Goal: Transaction & Acquisition: Purchase product/service

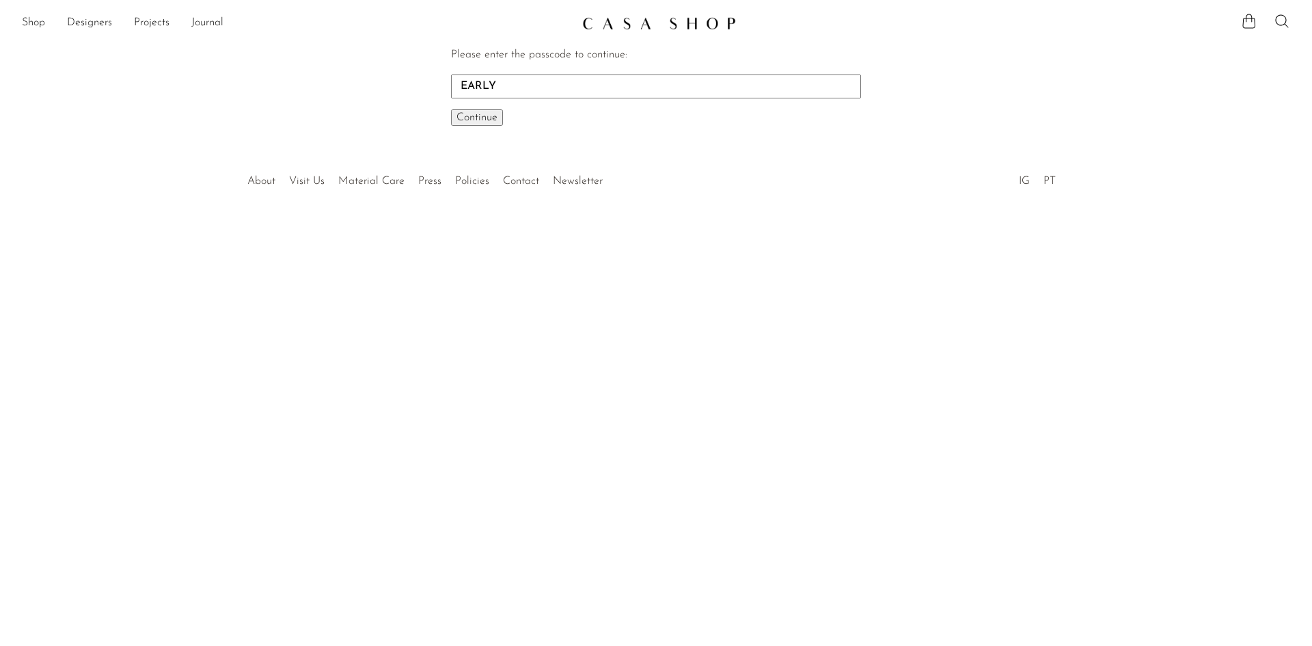
type input "EARLY"
click at [495, 114] on span "Continue" at bounding box center [476, 117] width 41 height 11
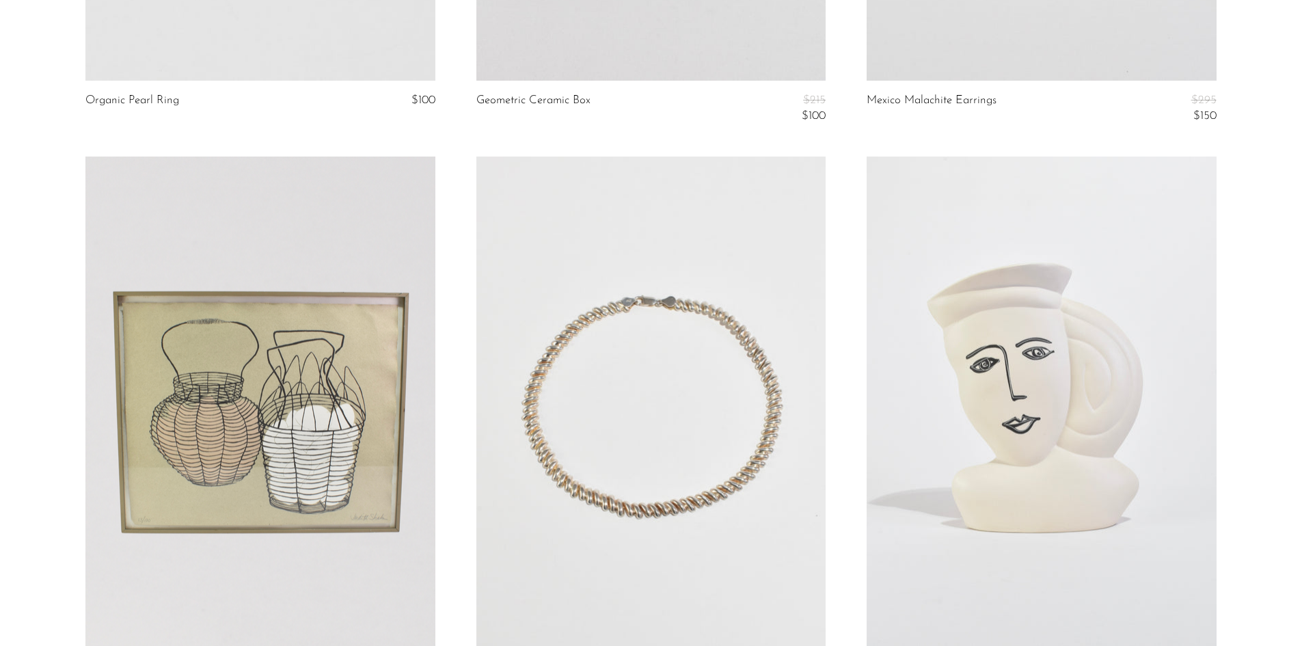
scroll to position [6218, 0]
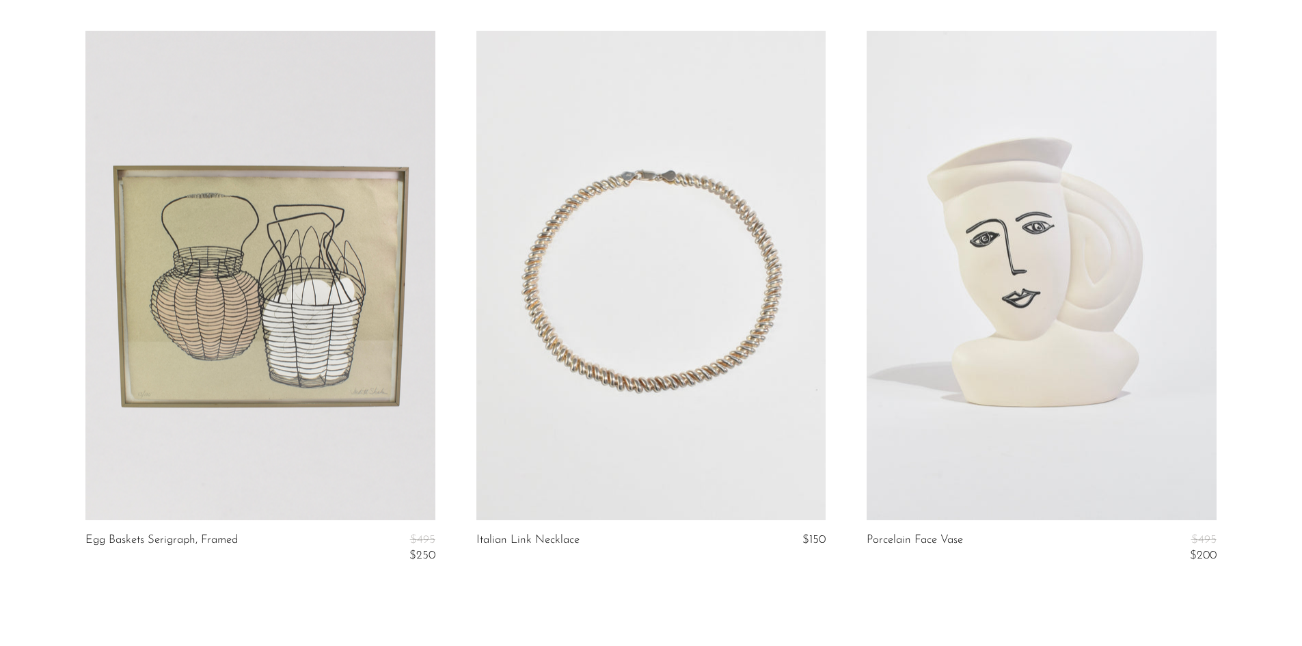
click at [649, 352] on link at bounding box center [650, 275] width 349 height 489
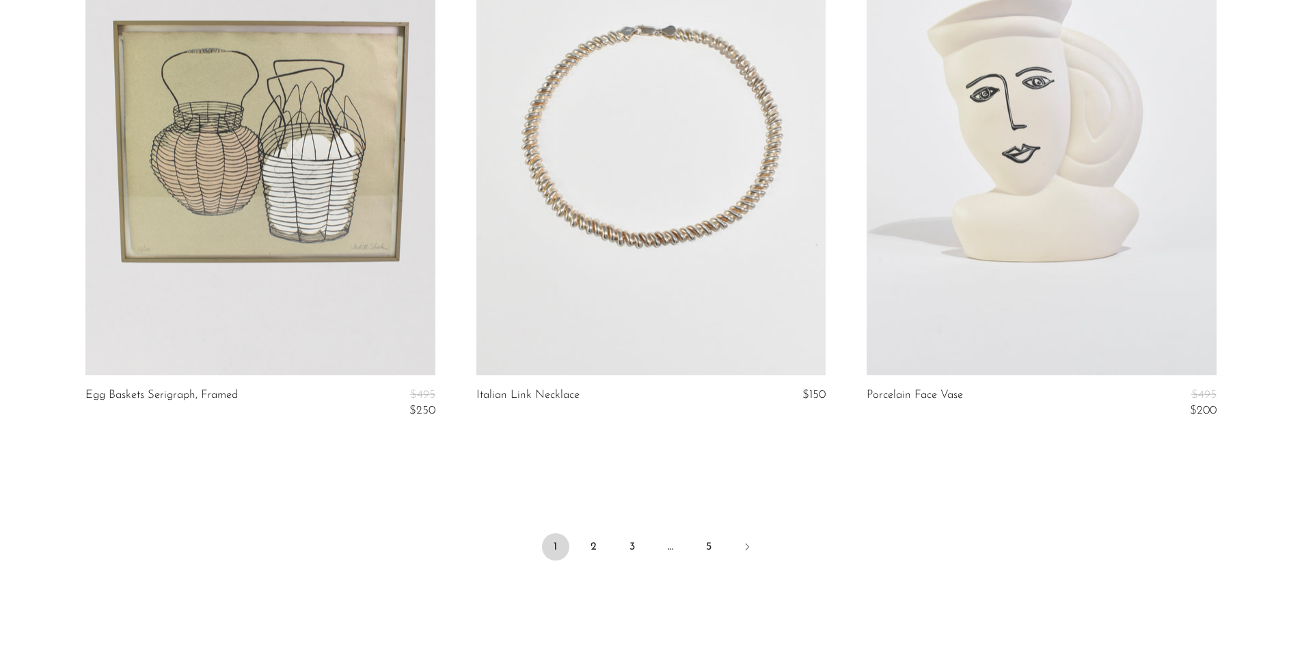
scroll to position [6487, 0]
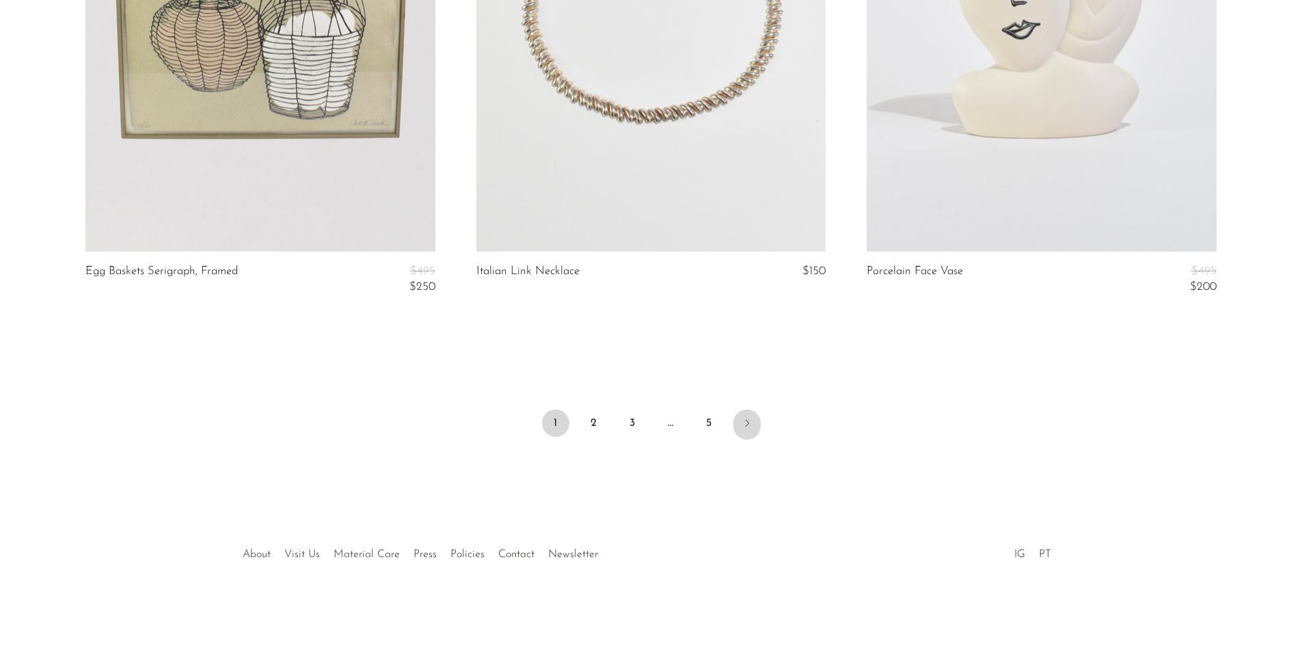
click at [752, 420] on link "Next" at bounding box center [746, 424] width 27 height 30
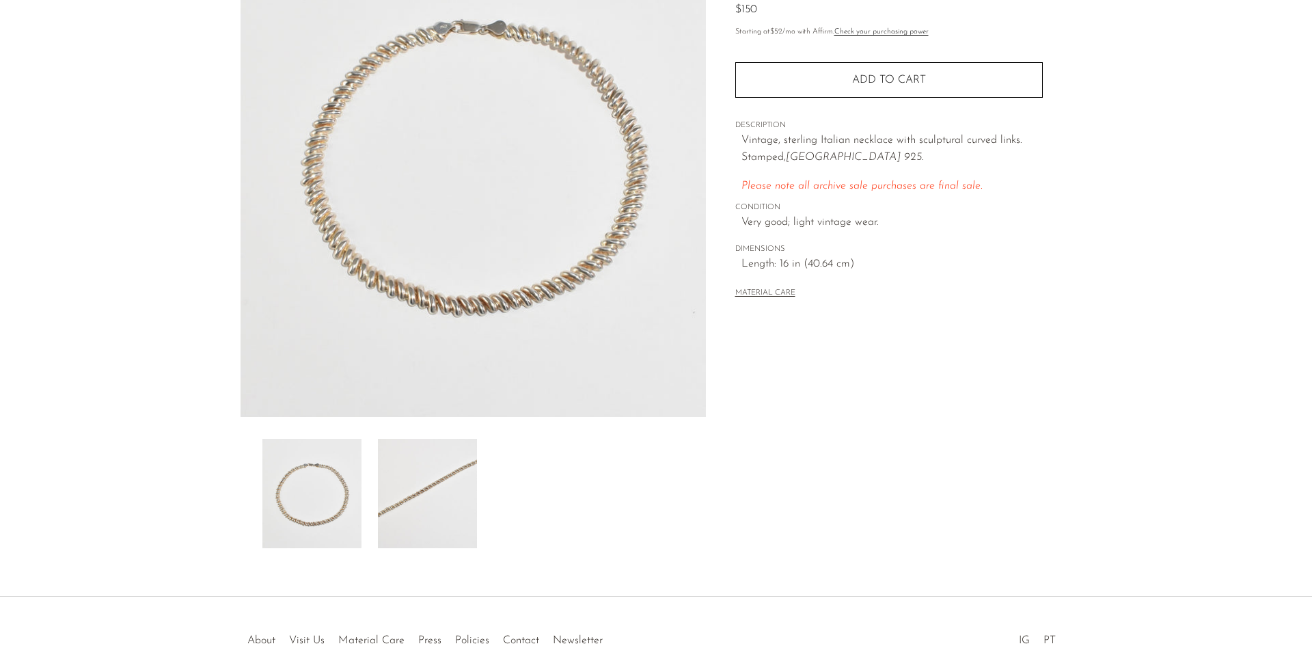
scroll to position [39, 0]
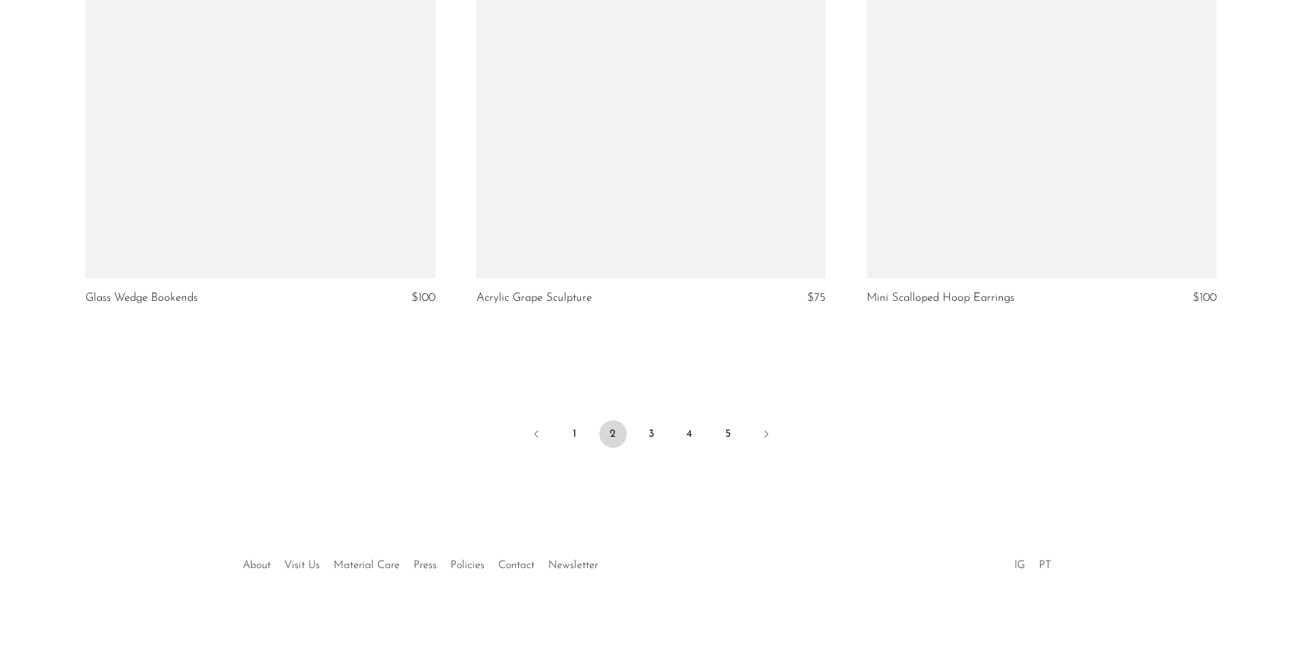
scroll to position [6456, 0]
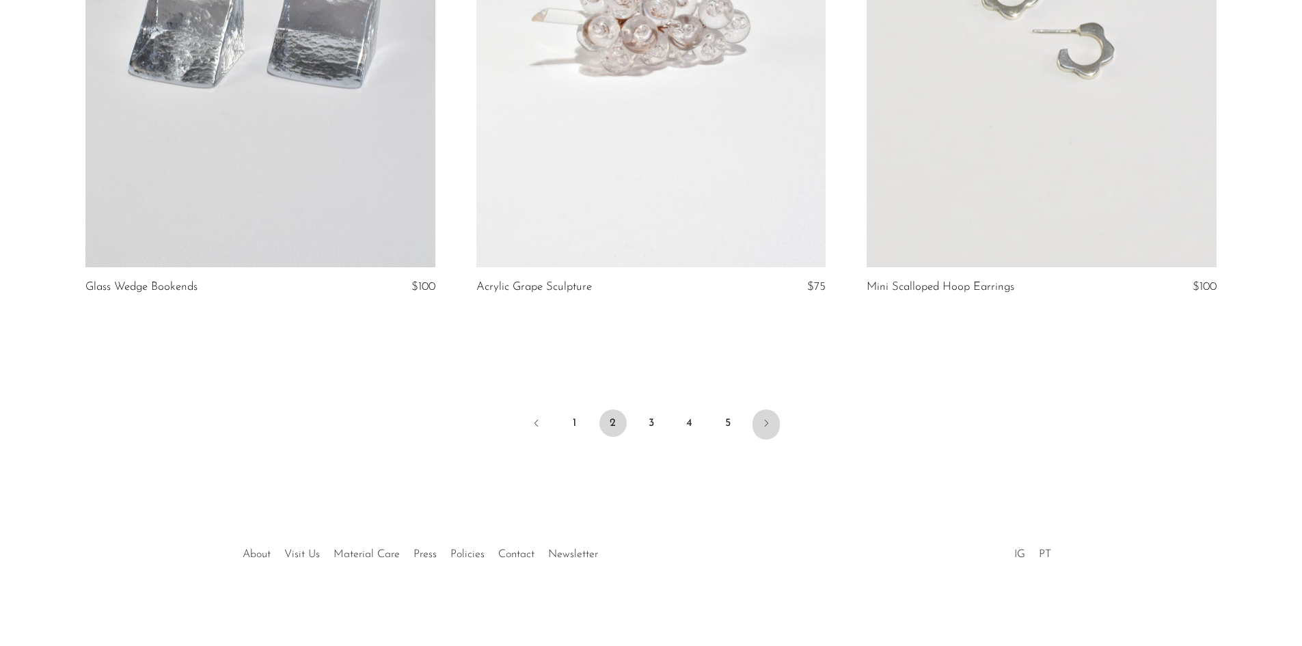
click at [763, 424] on icon "Next" at bounding box center [766, 423] width 11 height 11
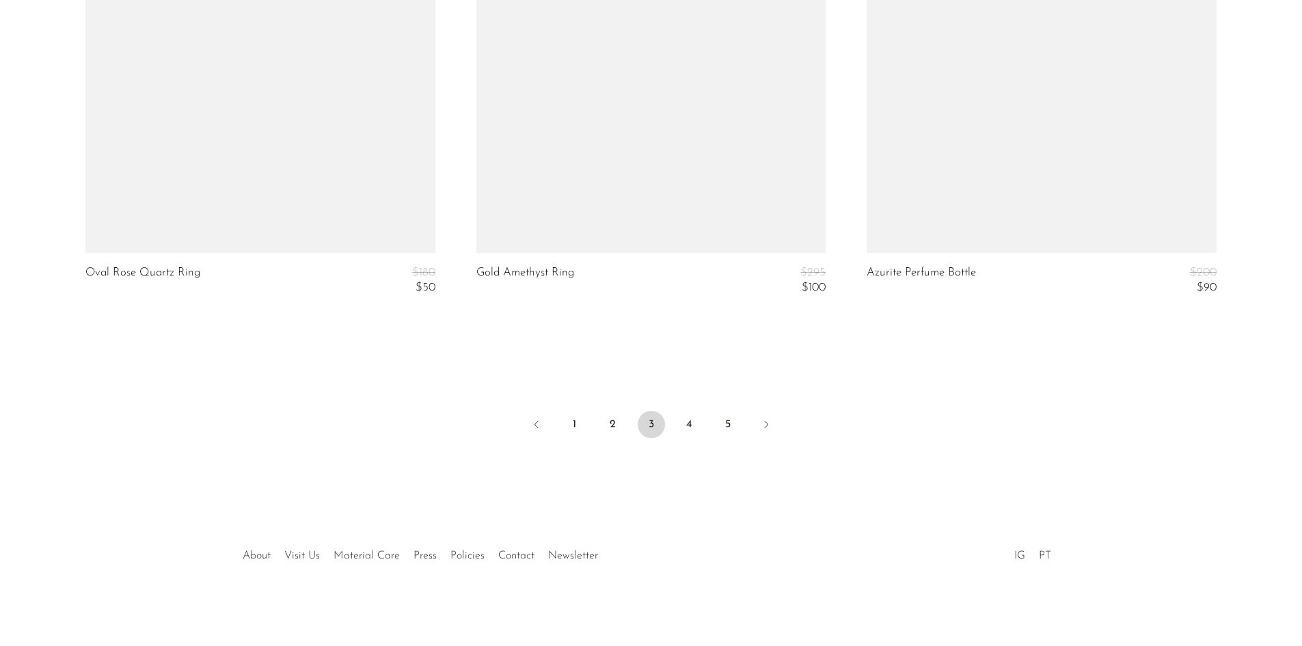
scroll to position [6563, 0]
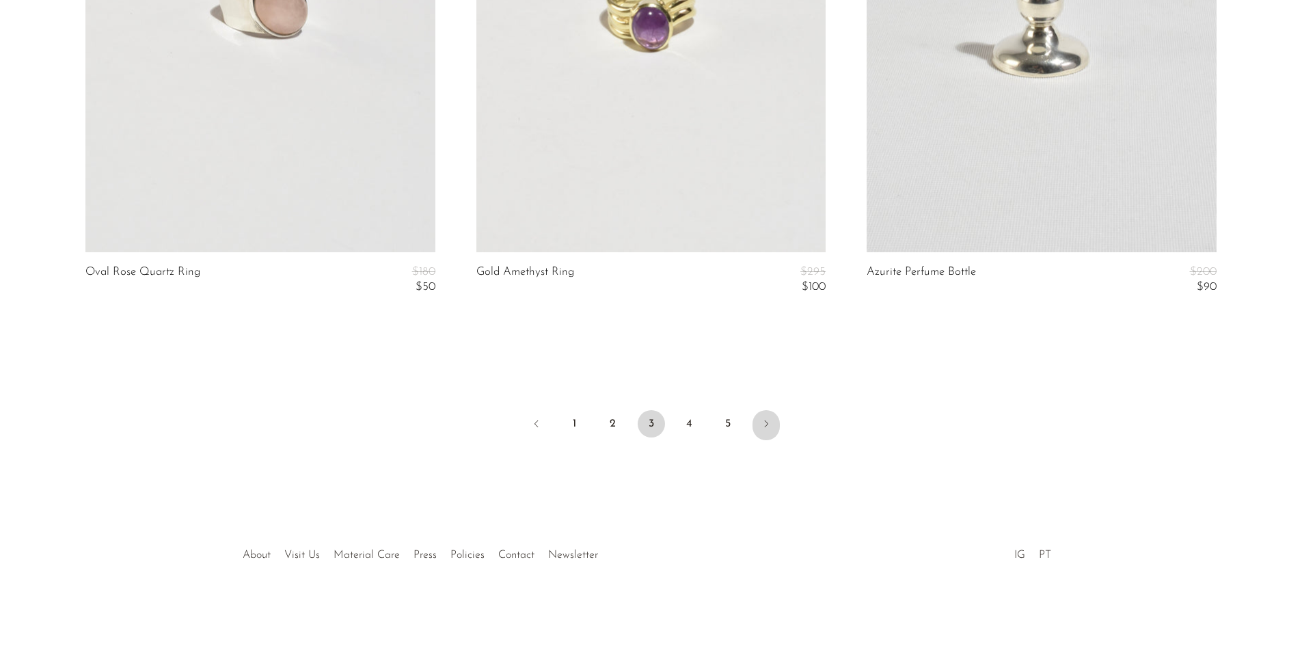
click at [767, 424] on icon "Next" at bounding box center [766, 423] width 11 height 11
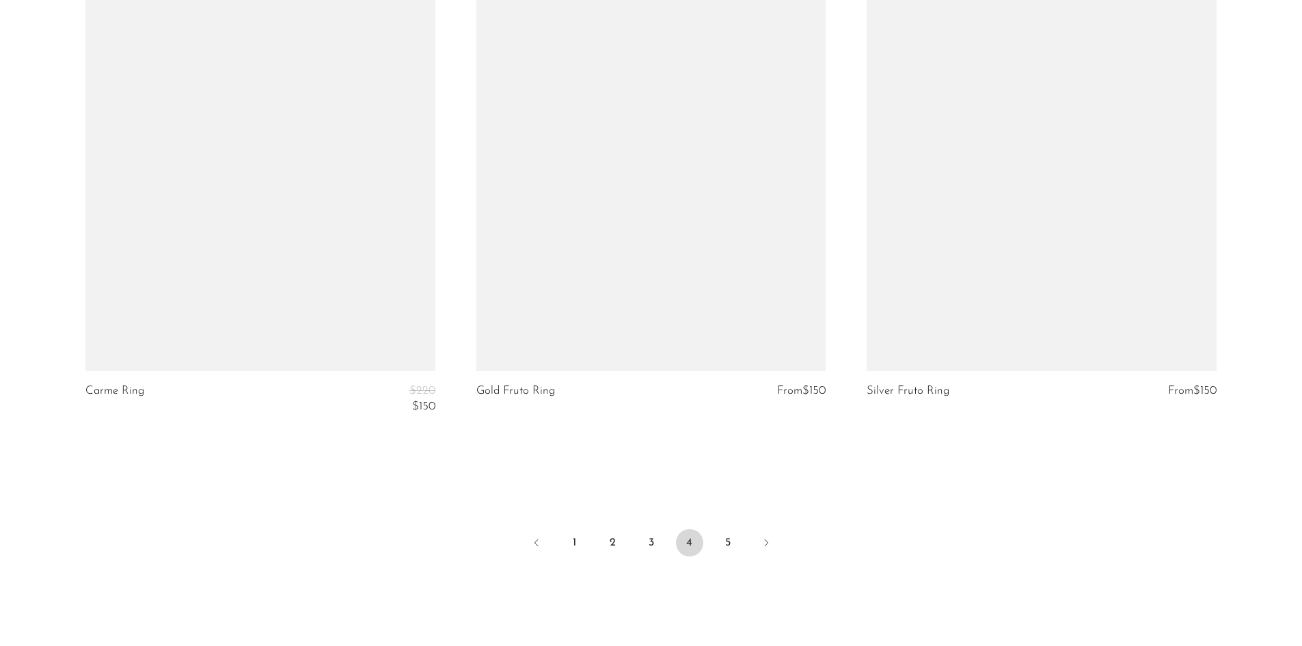
scroll to position [6579, 0]
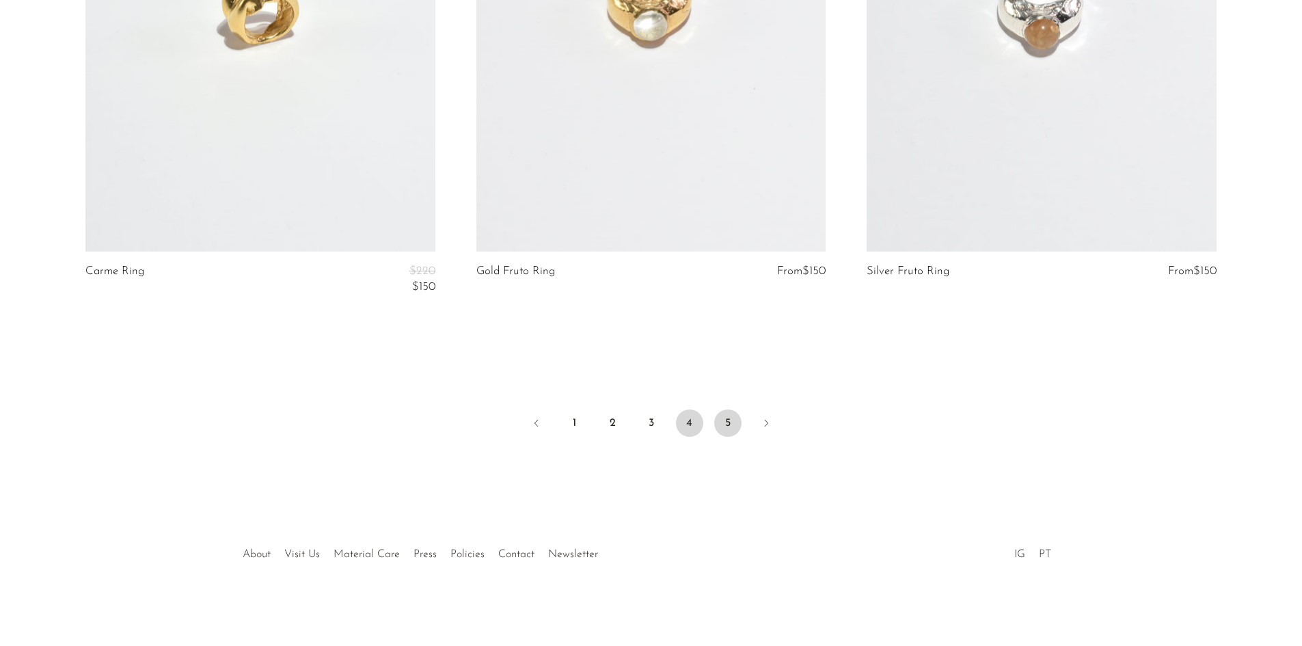
click at [729, 426] on link "5" at bounding box center [727, 422] width 27 height 27
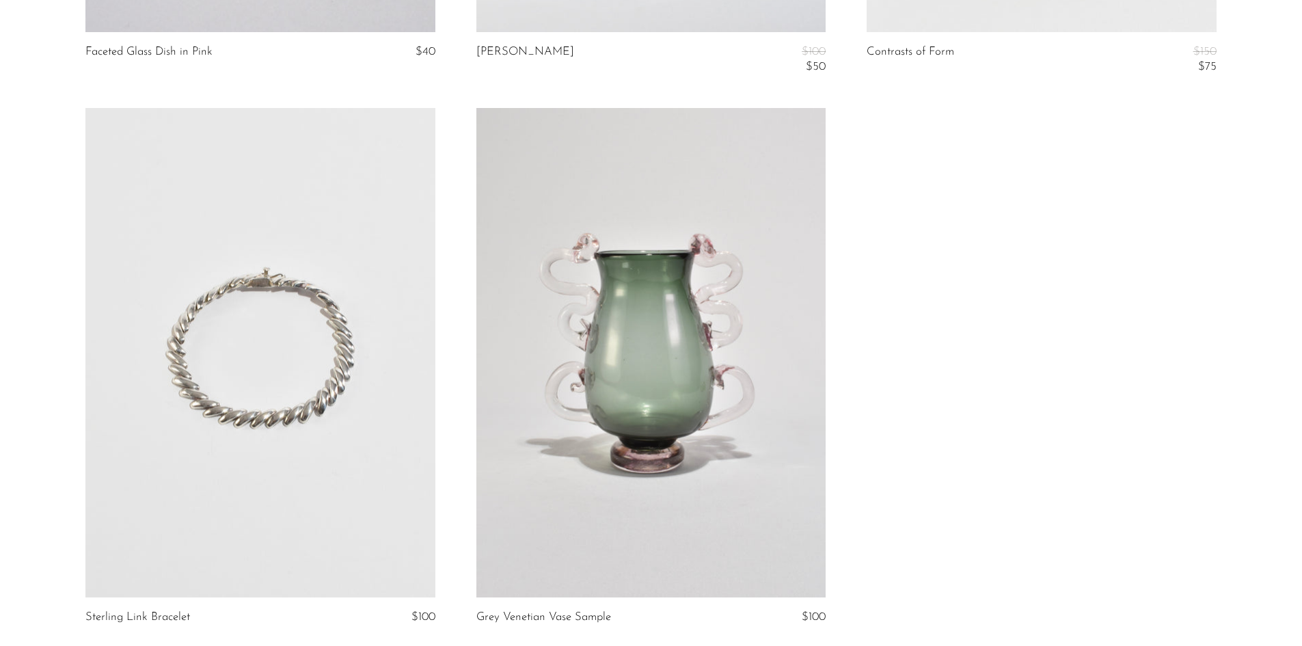
scroll to position [5740, 0]
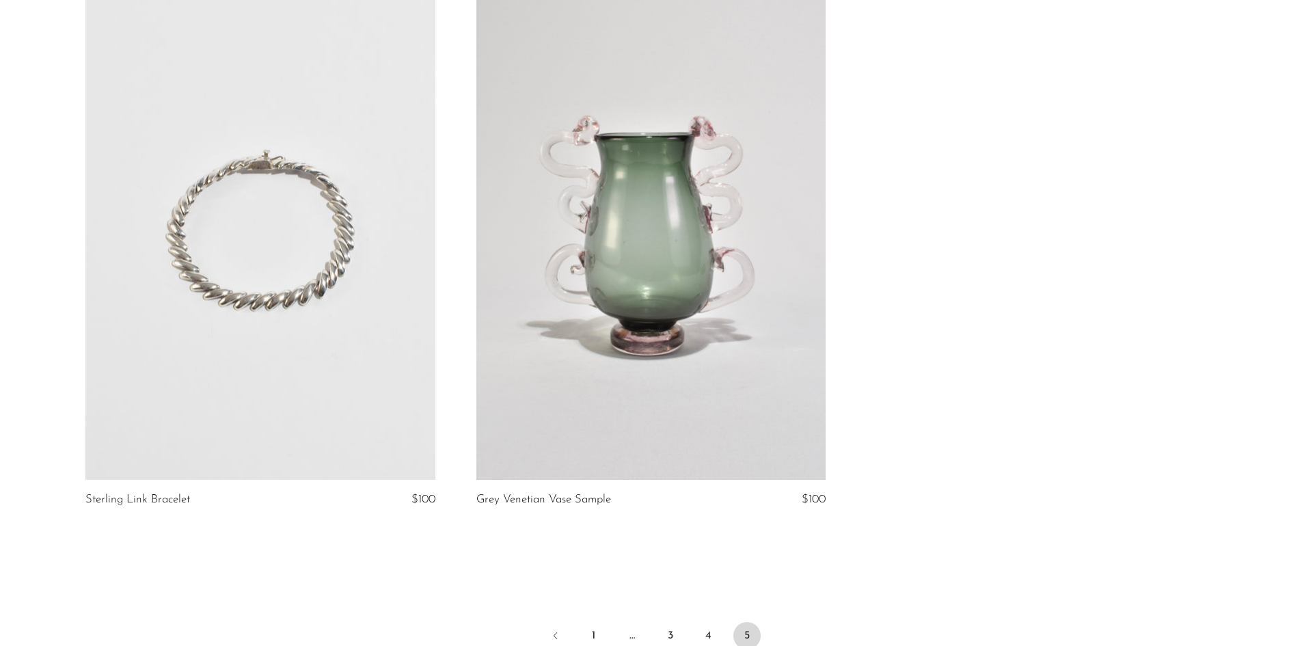
click at [258, 297] on link at bounding box center [259, 234] width 349 height 489
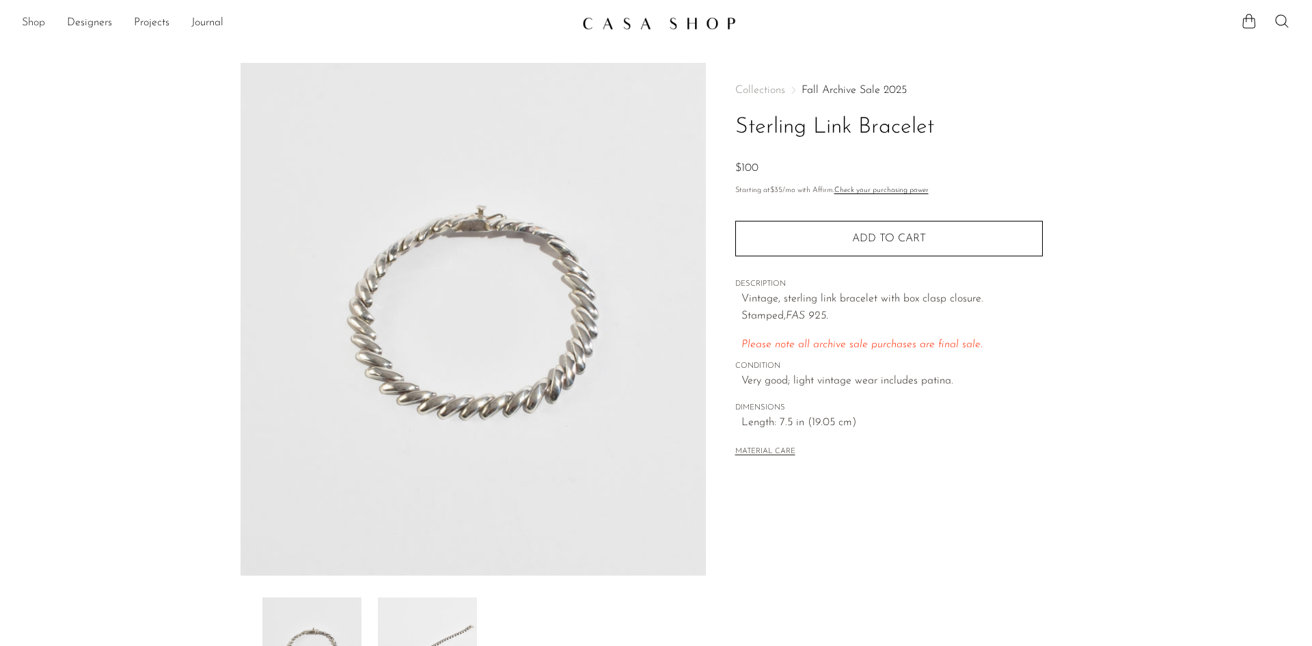
click at [30, 21] on link "Shop" at bounding box center [33, 23] width 23 height 18
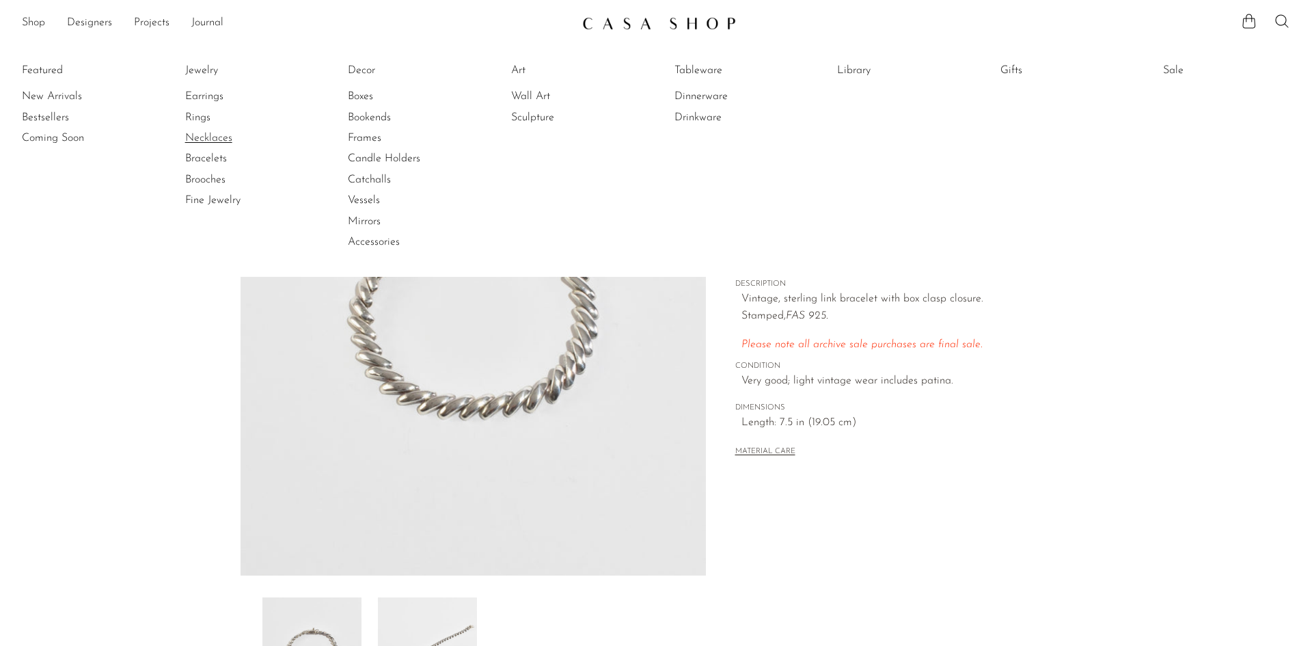
click at [206, 139] on link "Necklaces" at bounding box center [236, 138] width 102 height 15
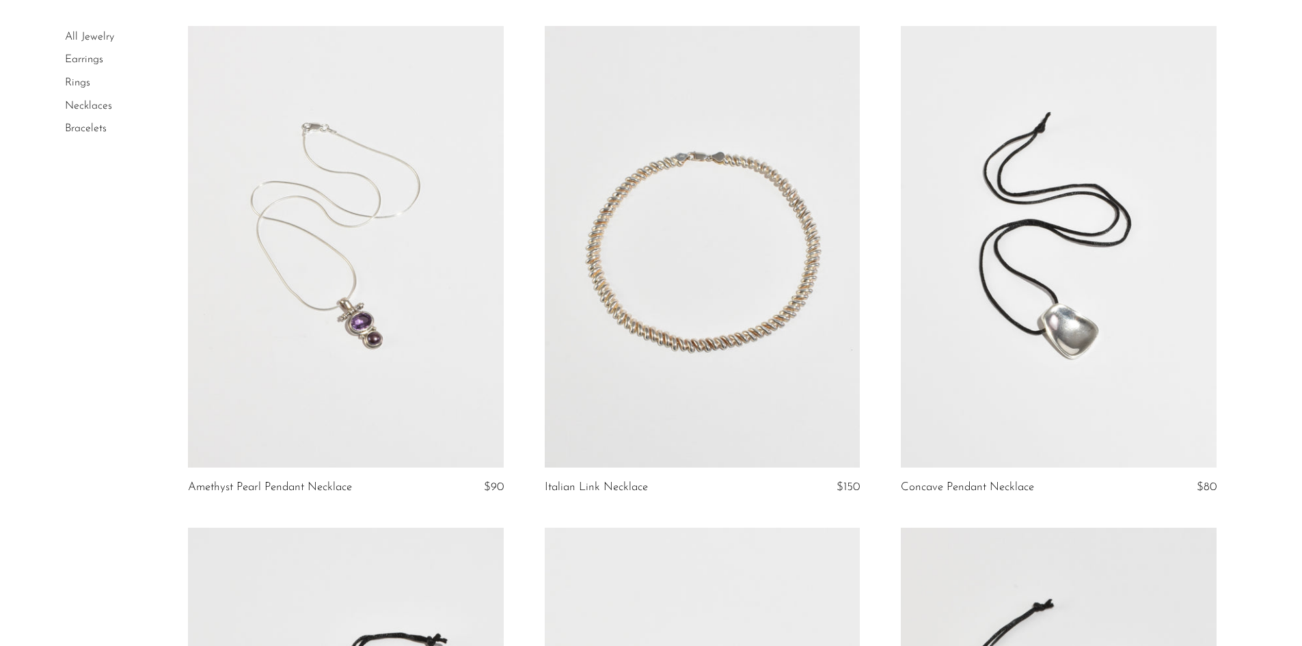
scroll to position [68, 0]
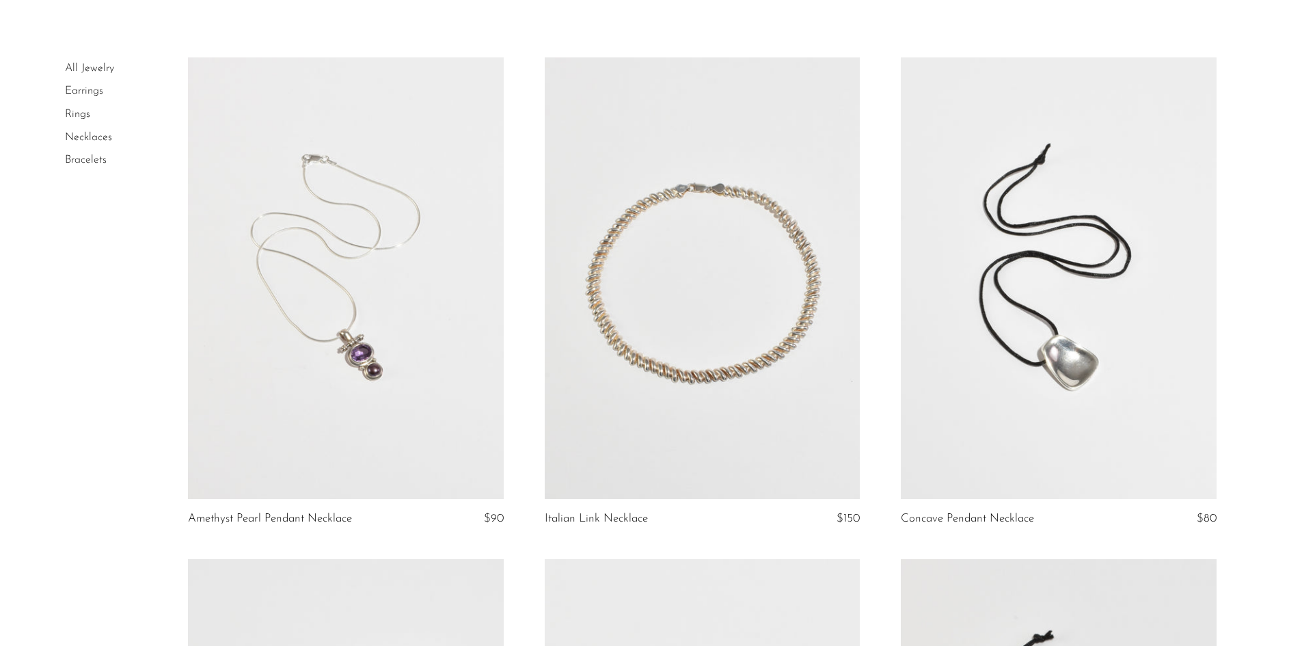
click at [718, 365] on link at bounding box center [702, 277] width 315 height 441
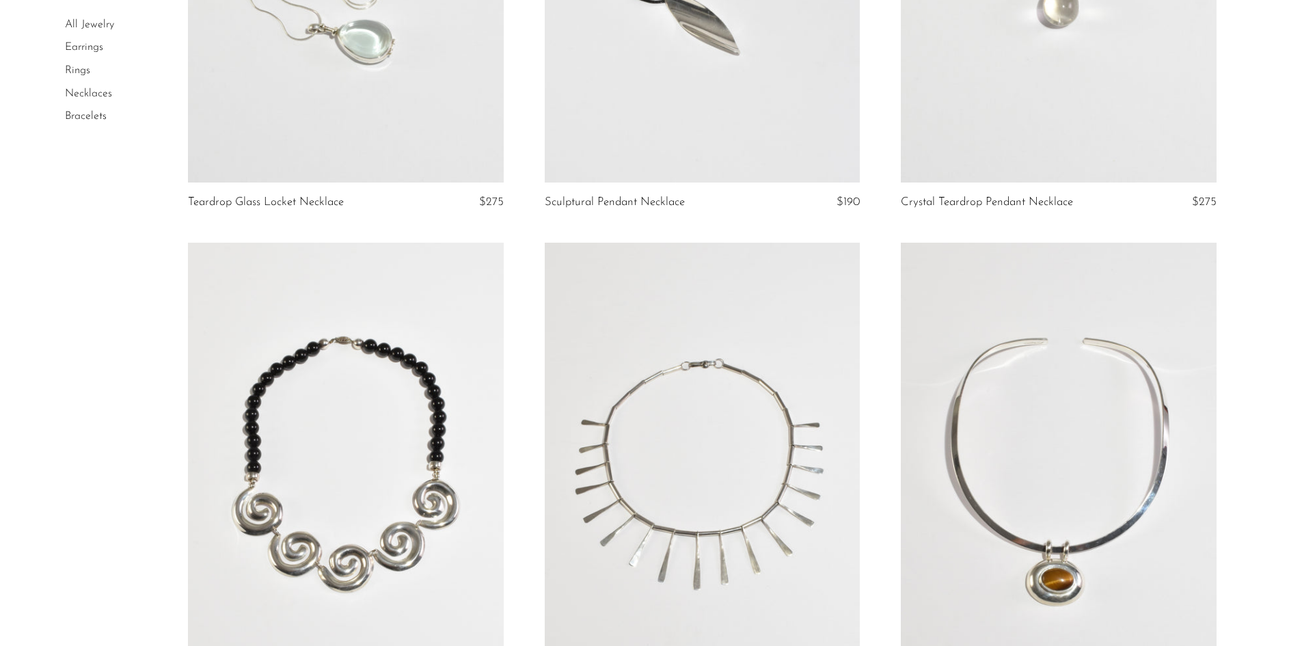
scroll to position [4100, 0]
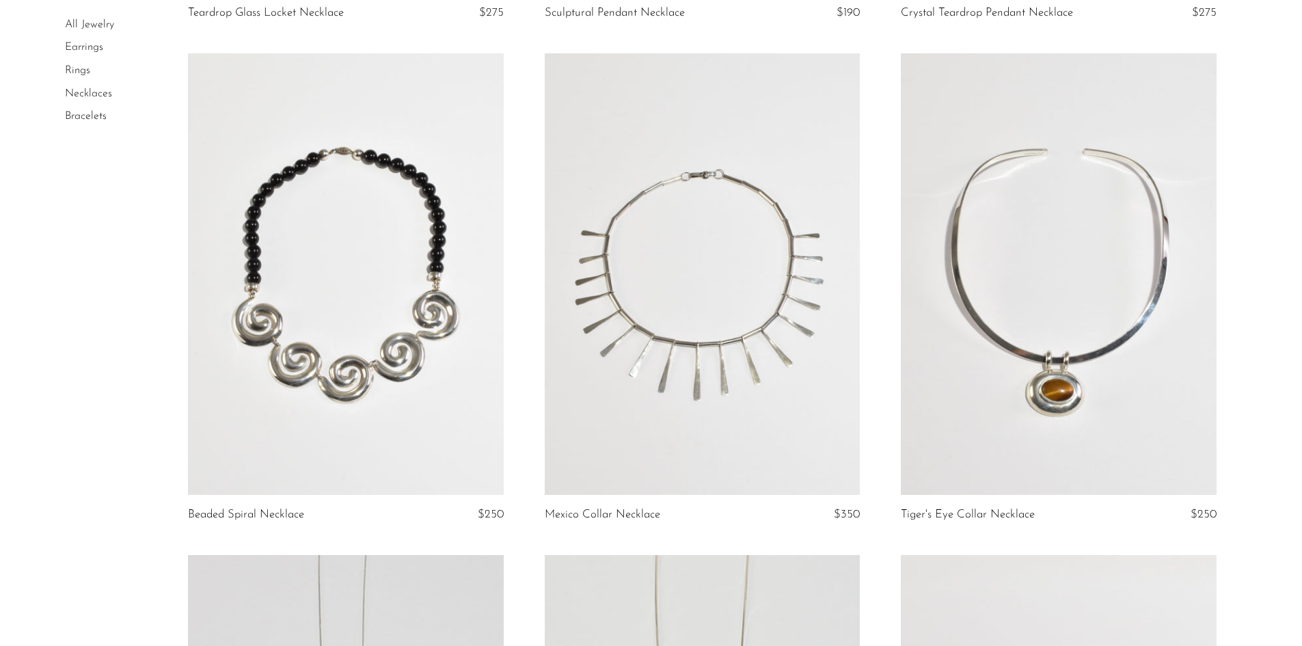
click at [334, 250] on link at bounding box center [345, 273] width 315 height 441
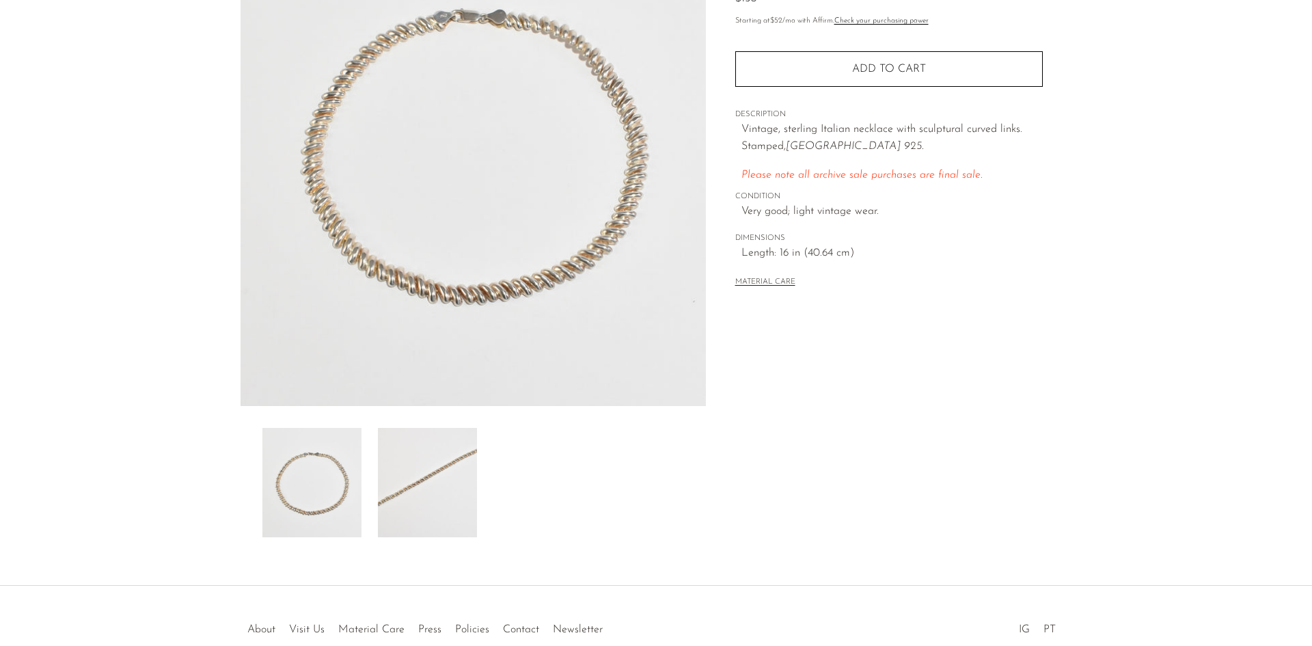
scroll to position [205, 0]
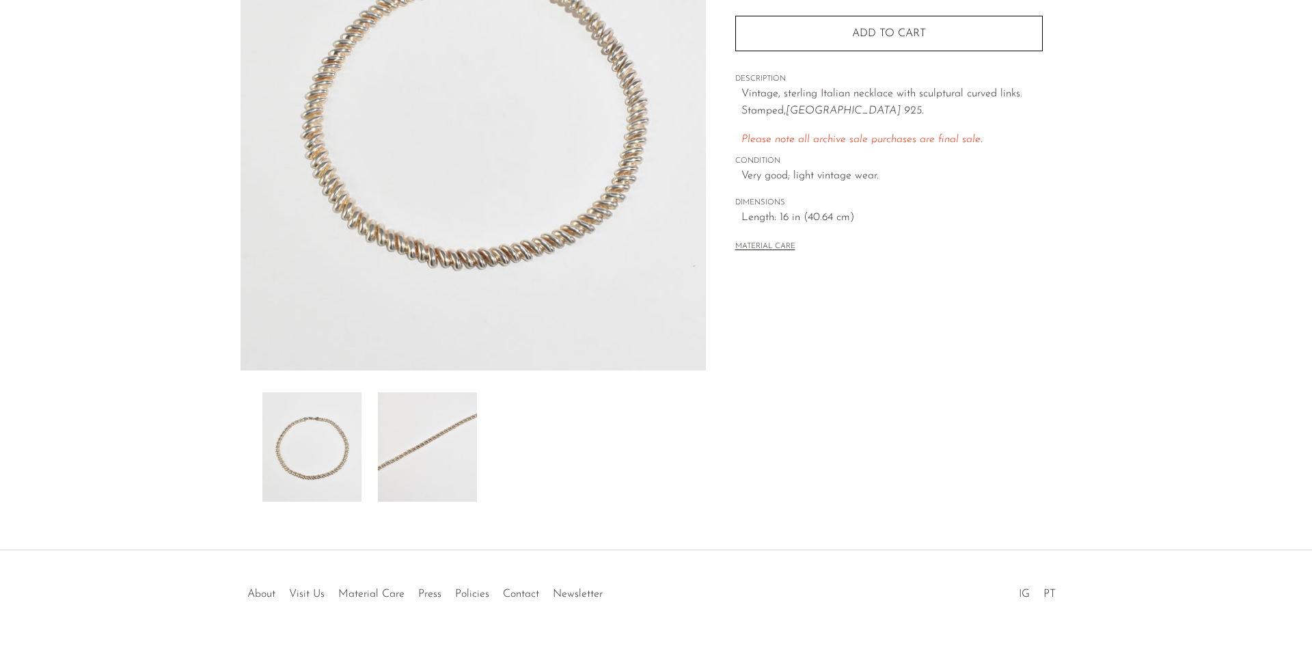
click at [419, 450] on img at bounding box center [427, 446] width 99 height 109
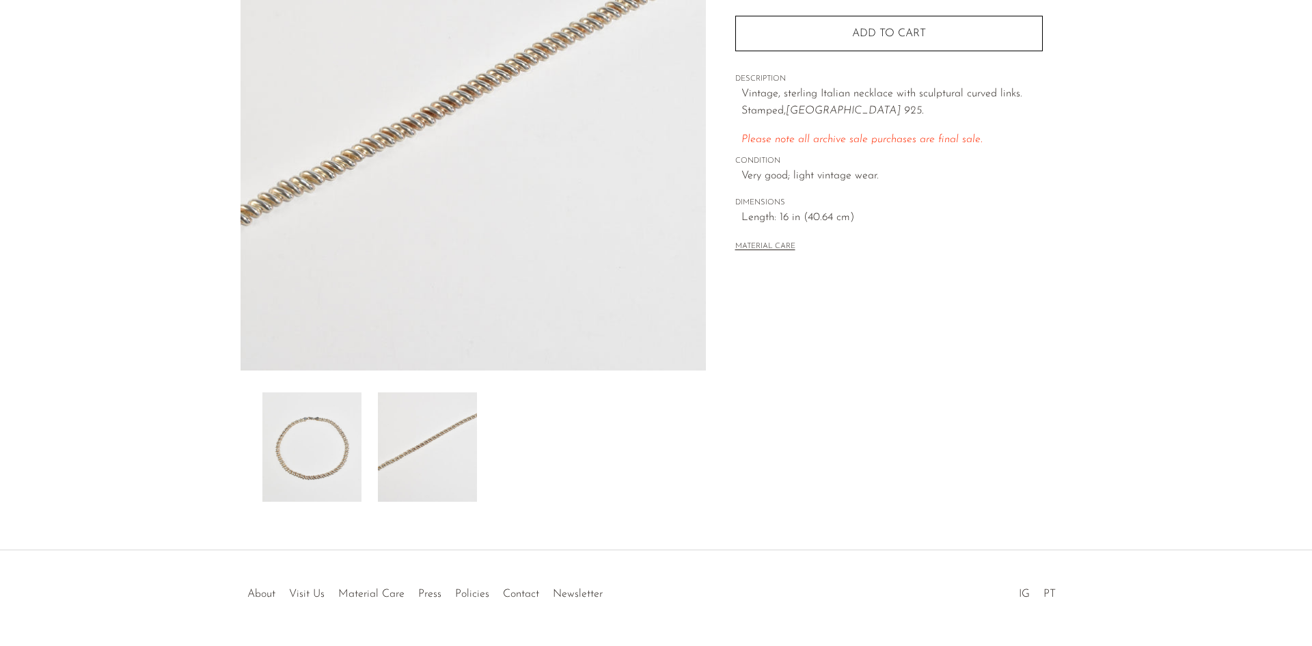
click at [397, 139] on img at bounding box center [473, 114] width 465 height 512
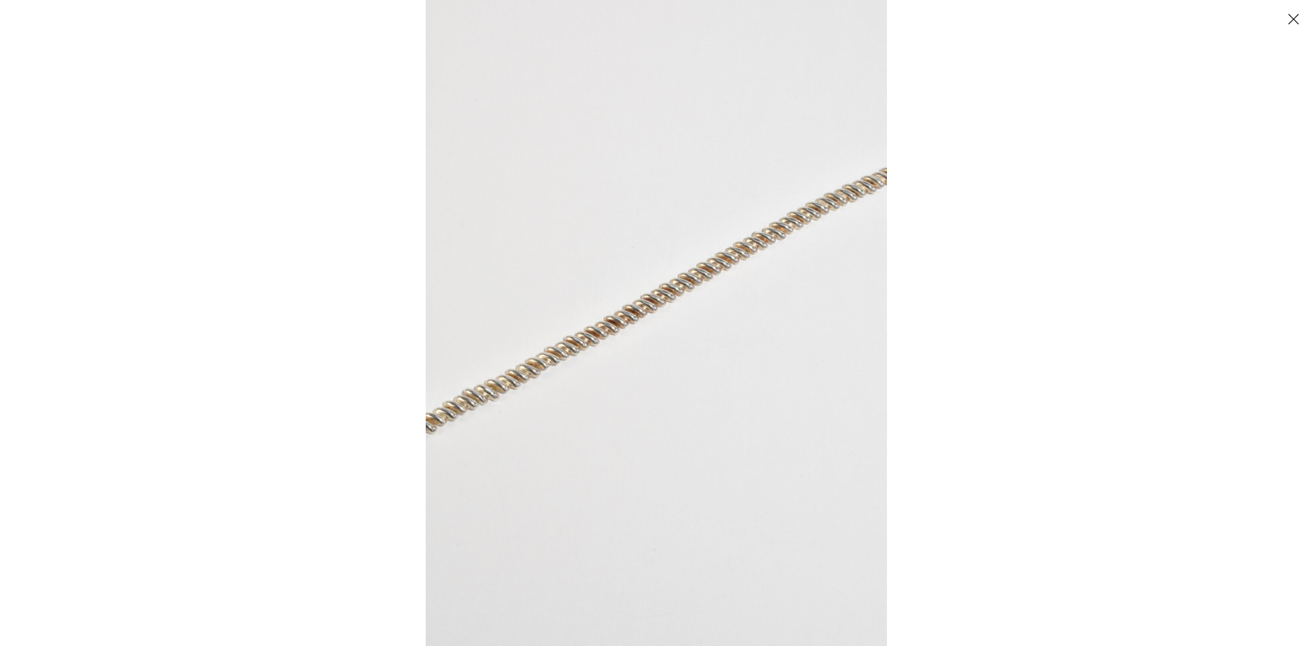
click at [657, 310] on img at bounding box center [656, 323] width 461 height 646
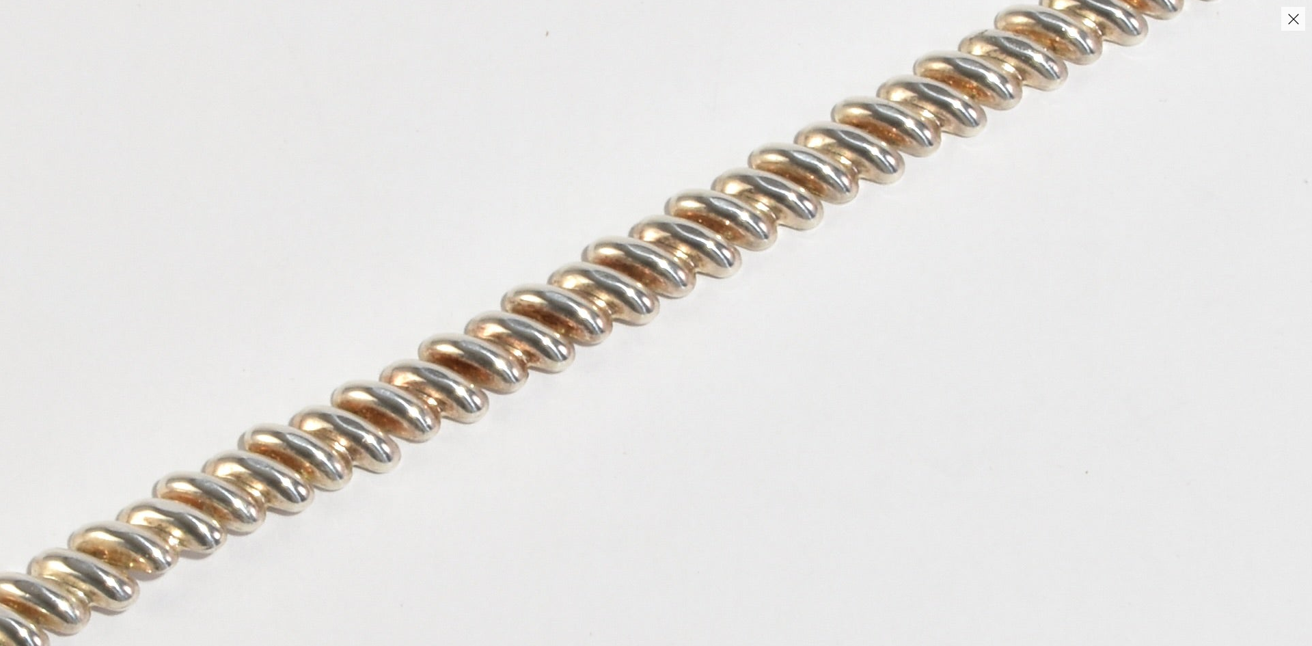
click at [1287, 23] on button "Close" at bounding box center [1293, 19] width 24 height 24
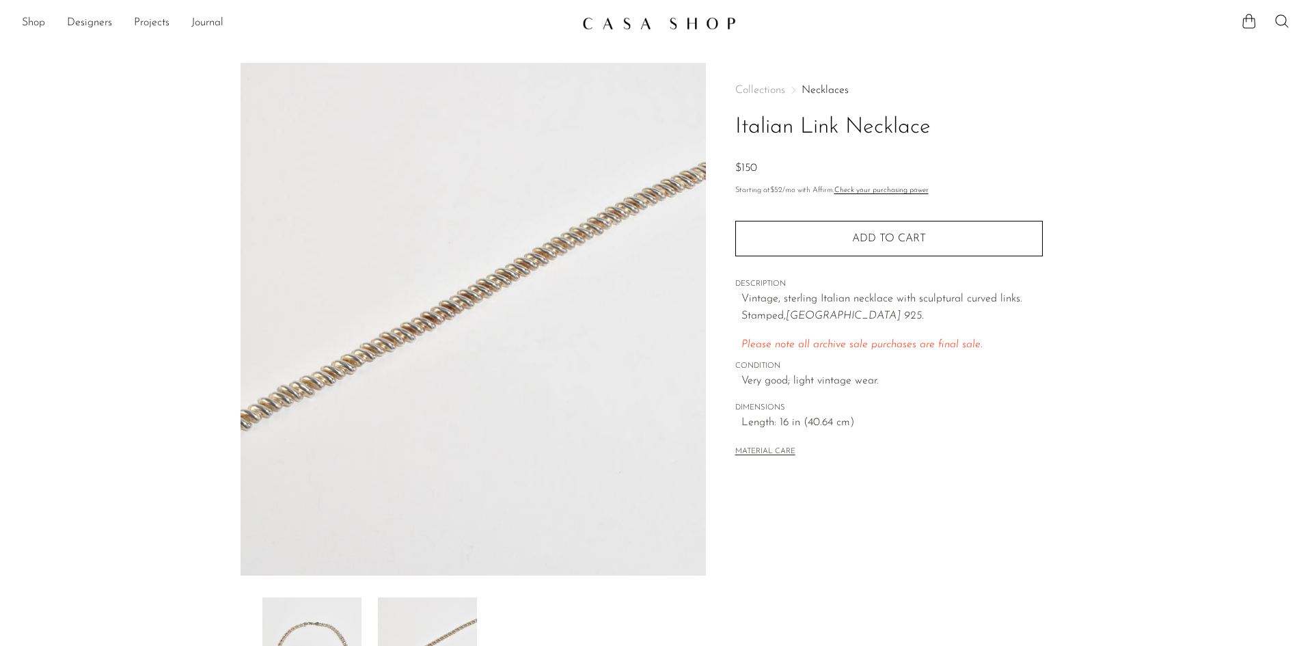
scroll to position [205, 0]
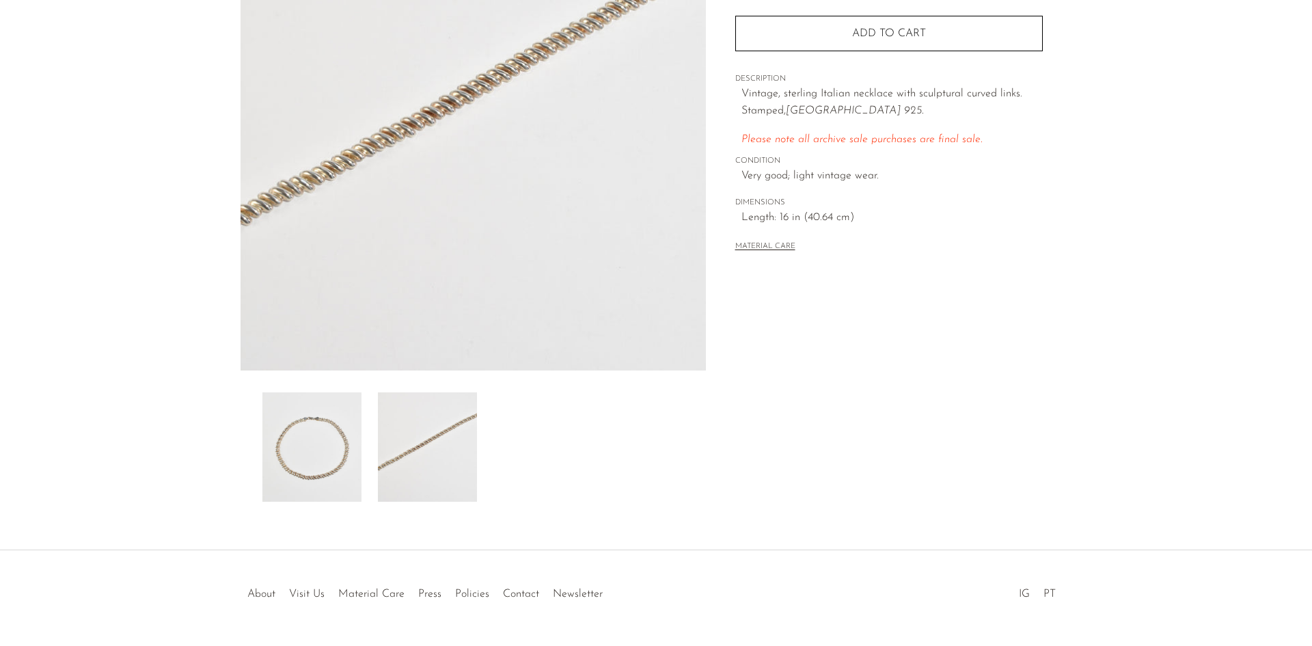
click at [307, 448] on img at bounding box center [311, 446] width 99 height 109
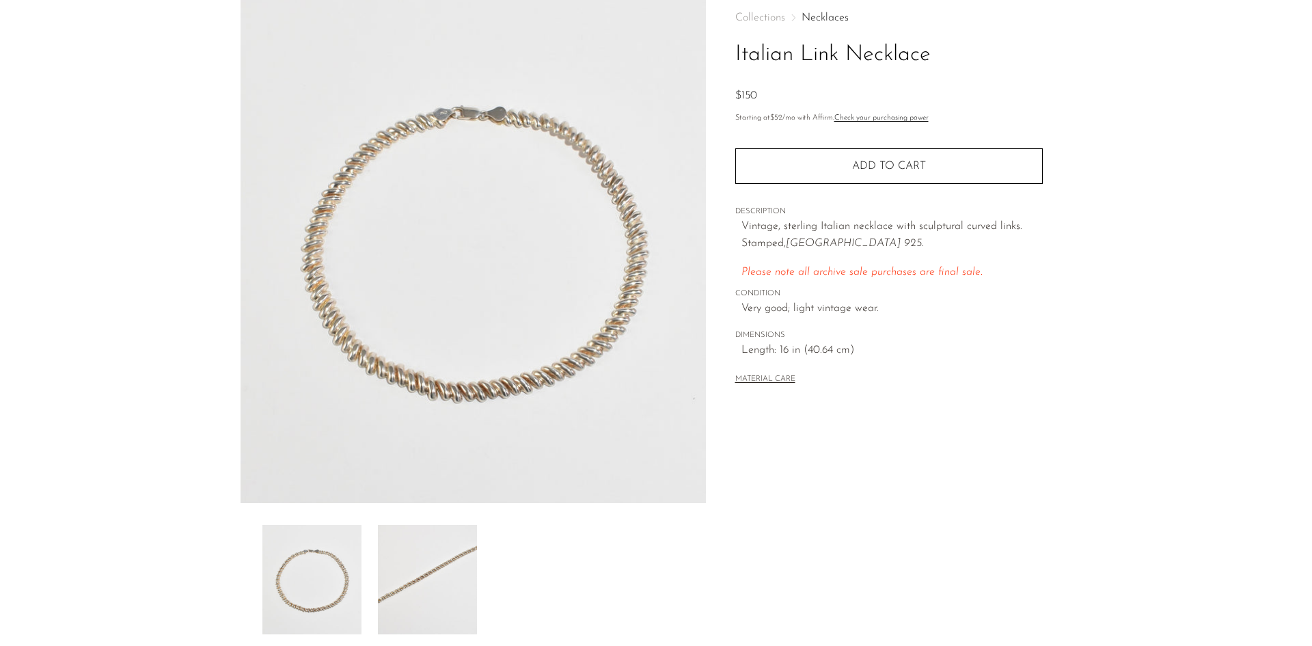
scroll to position [68, 0]
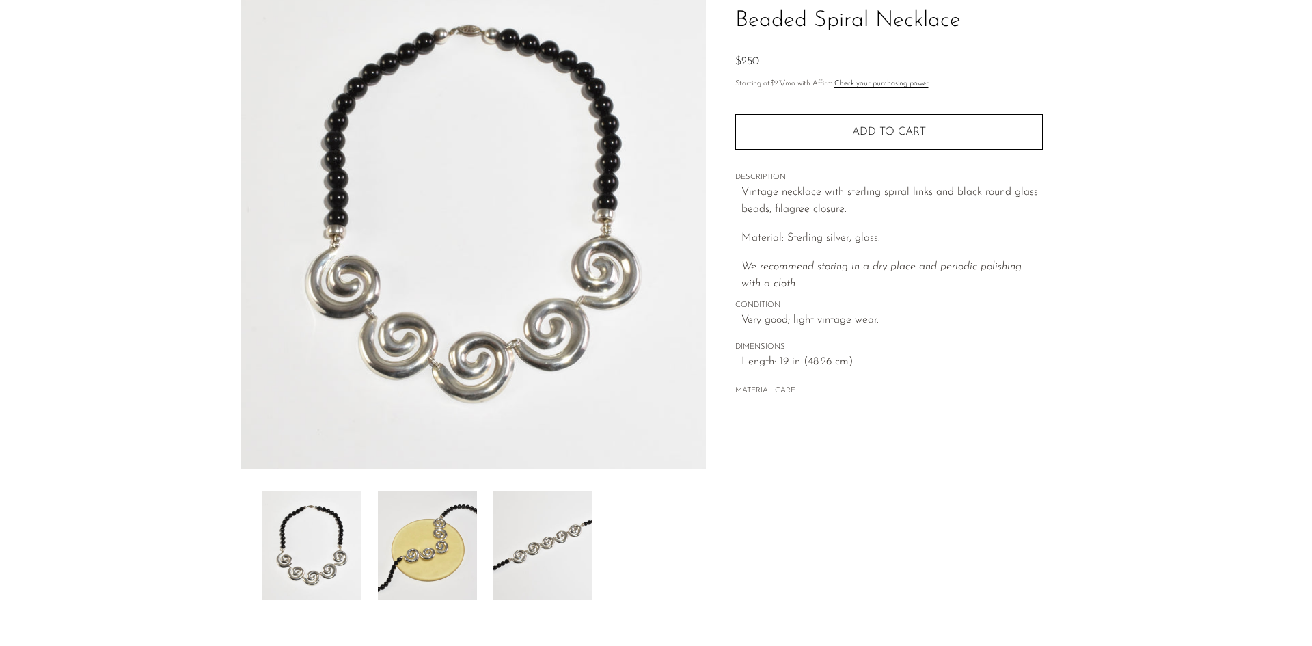
scroll to position [39, 0]
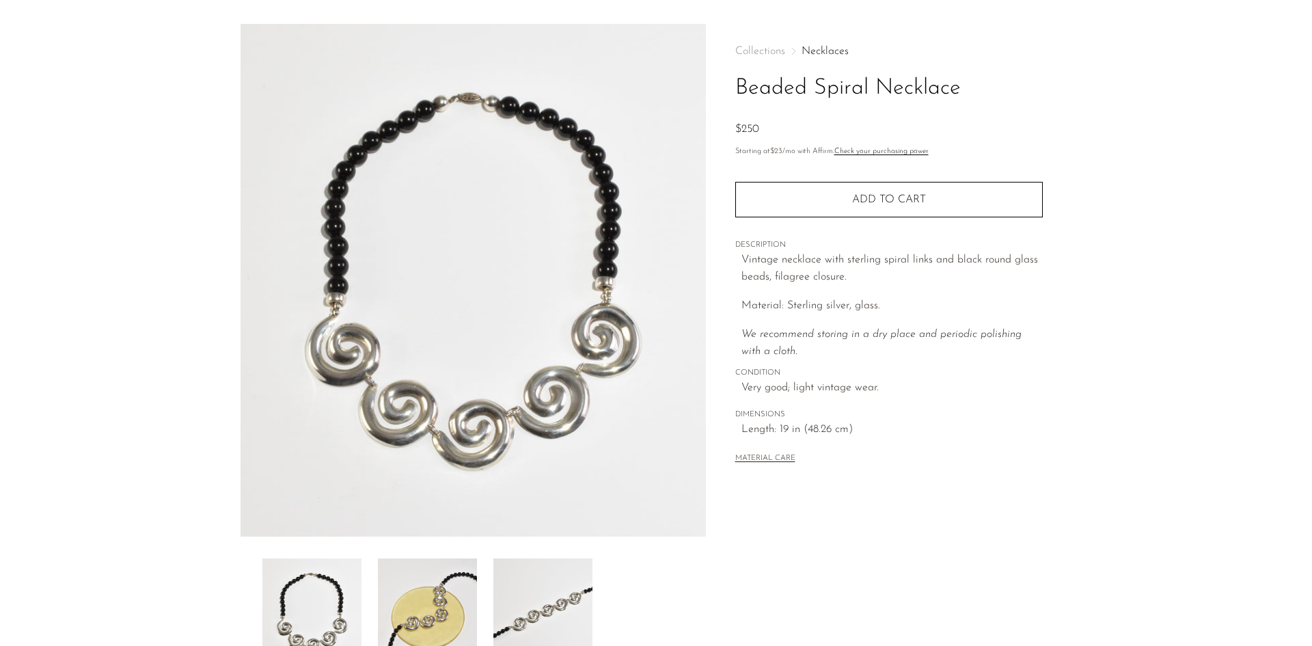
click at [451, 616] on img at bounding box center [427, 612] width 99 height 109
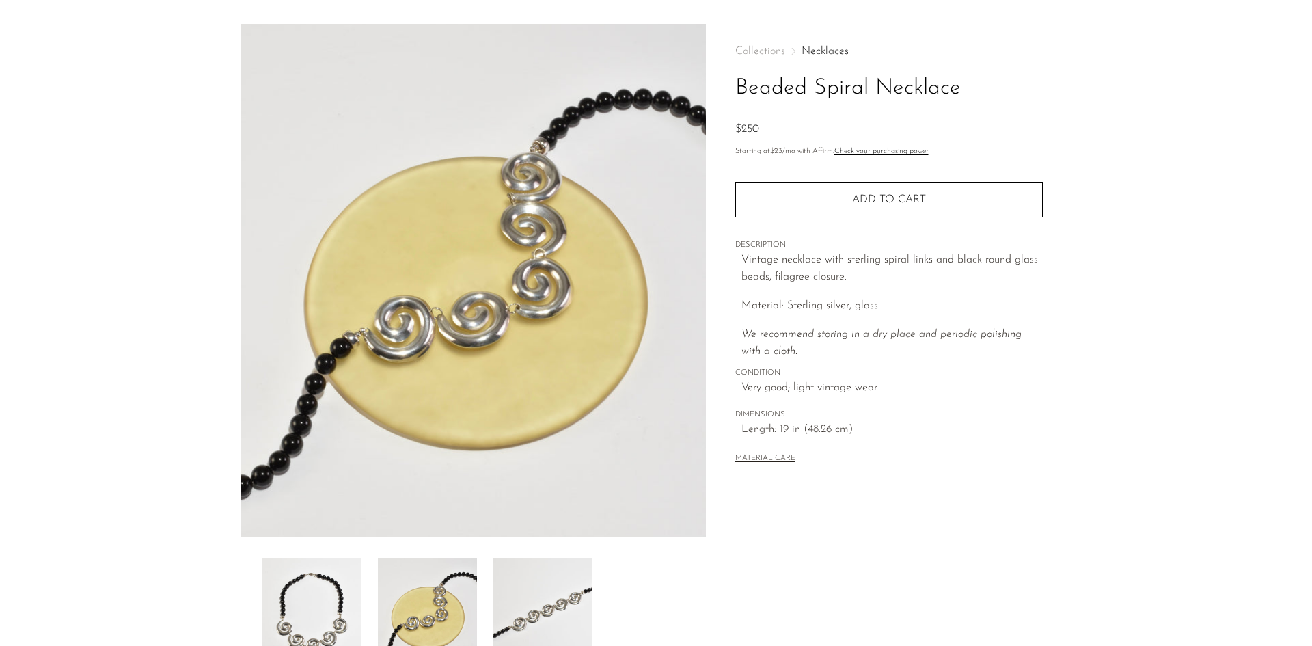
click at [530, 605] on img at bounding box center [542, 612] width 99 height 109
